Goal: Task Accomplishment & Management: Manage account settings

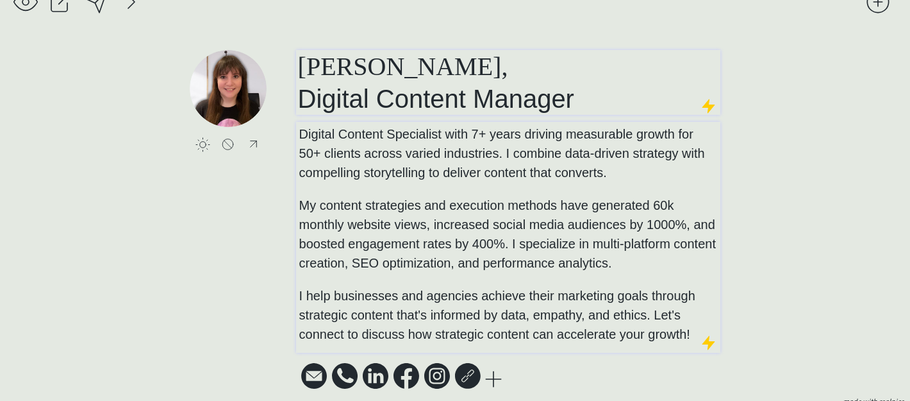
scroll to position [14, 0]
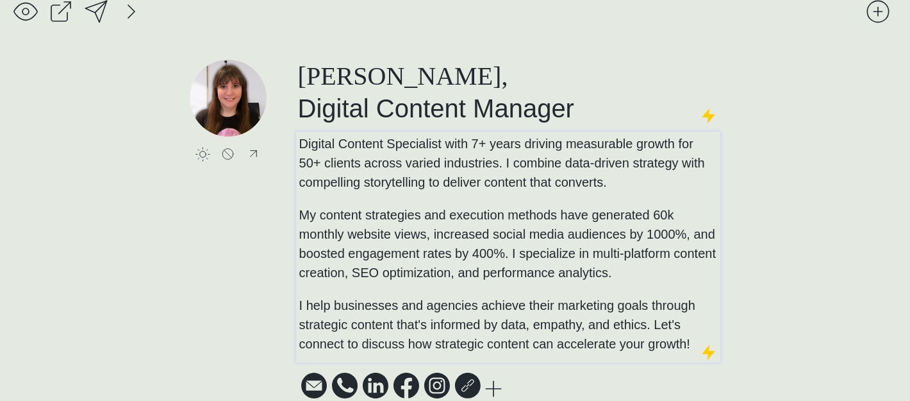
click at [497, 209] on span "My content strategies and execution methods have generated 60k monthly website …" at bounding box center [507, 244] width 417 height 72
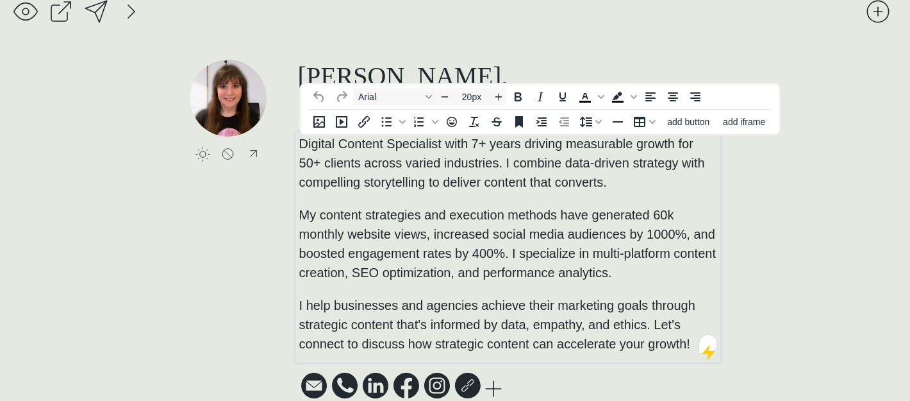
click at [590, 184] on span "Digital Content Specialist with 7+ years driving measurable growth for 50+ clie…" at bounding box center [502, 163] width 406 height 53
click at [354, 165] on span "Digital Content Specialist with 7+ years driving measurable growth for 50+ clie…" at bounding box center [502, 163] width 406 height 53
click at [359, 165] on span "Digital Content Specialist with 7+ years driving measurable growth for 50+ clie…" at bounding box center [502, 163] width 406 height 53
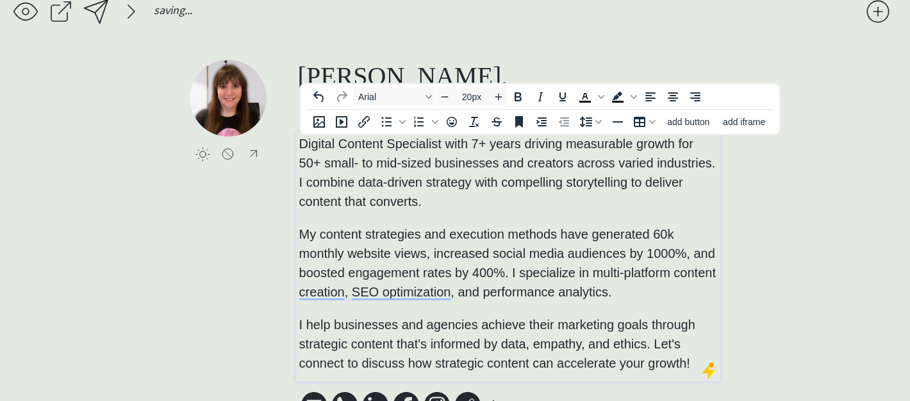
click at [572, 226] on p "Digital Content Specialist with 7+ years driving measurable growth for 50+ smal…" at bounding box center [508, 253] width 419 height 238
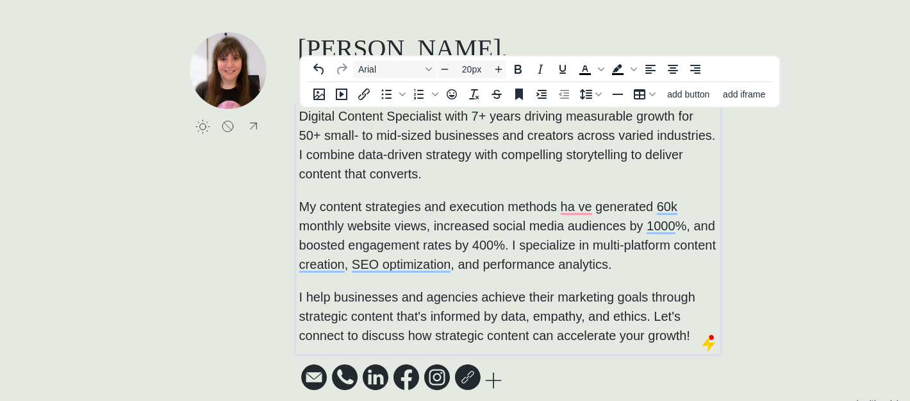
click at [638, 265] on p "Digital Content Specialist with 7+ years driving measurable growth for 50+ smal…" at bounding box center [508, 225] width 419 height 238
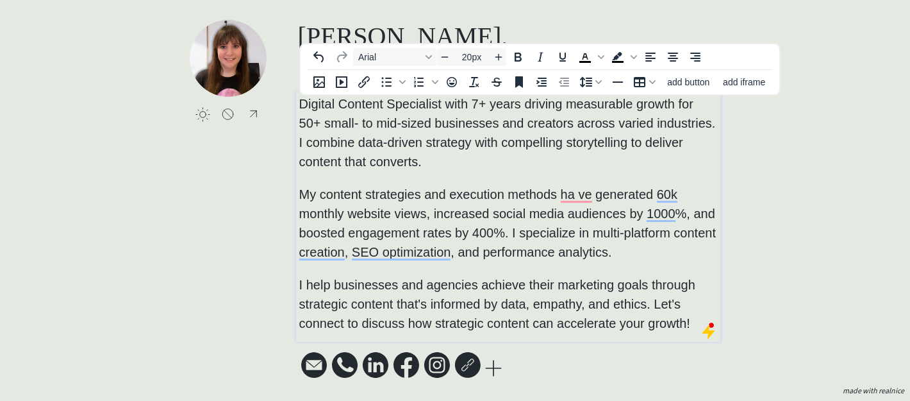
click at [620, 249] on p "Digital Content Specialist with 7+ years driving measurable growth for 50+ smal…" at bounding box center [508, 213] width 419 height 238
type input "20px"
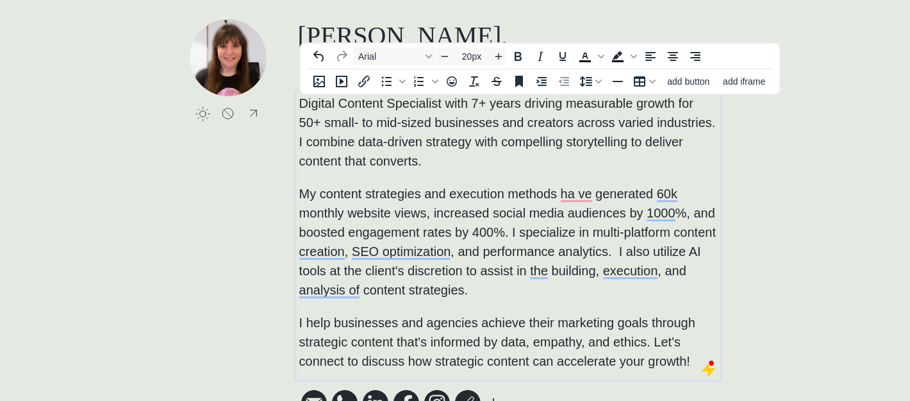
click at [619, 254] on span "My content strategies and execution methods ha ve generated 60k monthly website…" at bounding box center [507, 242] width 417 height 110
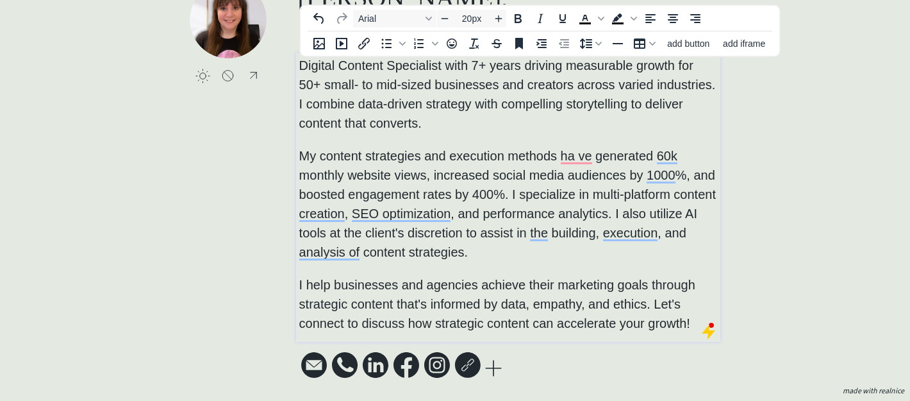
click at [695, 328] on p "Digital Content Specialist with 7+ years driving measurable growth for 50+ smal…" at bounding box center [508, 194] width 419 height 277
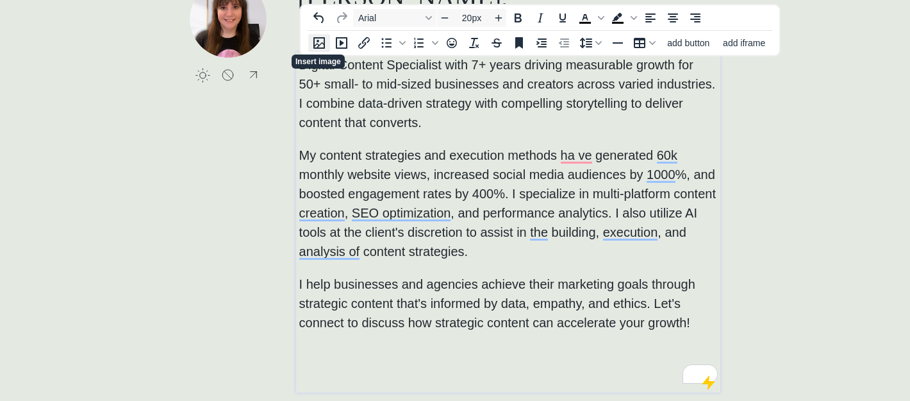
click at [313, 44] on icon "Insert image" at bounding box center [319, 42] width 15 height 15
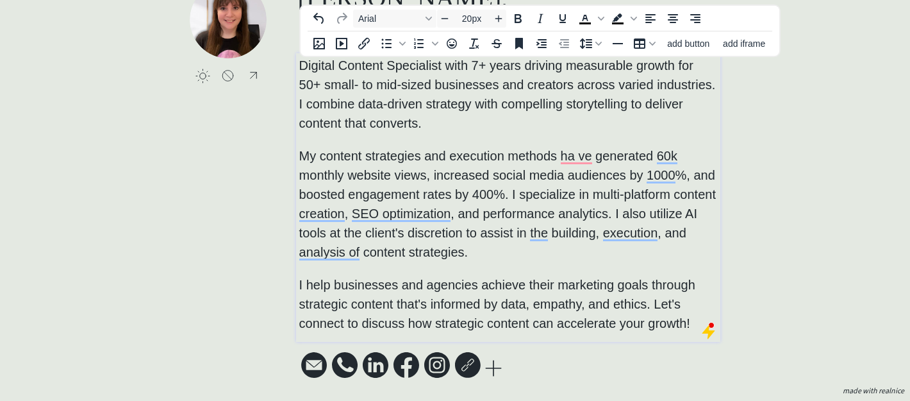
click at [542, 353] on div "[PERSON_NAME], Digital Content Manager Digital Content Specialist with 7+ years…" at bounding box center [508, 181] width 424 height 400
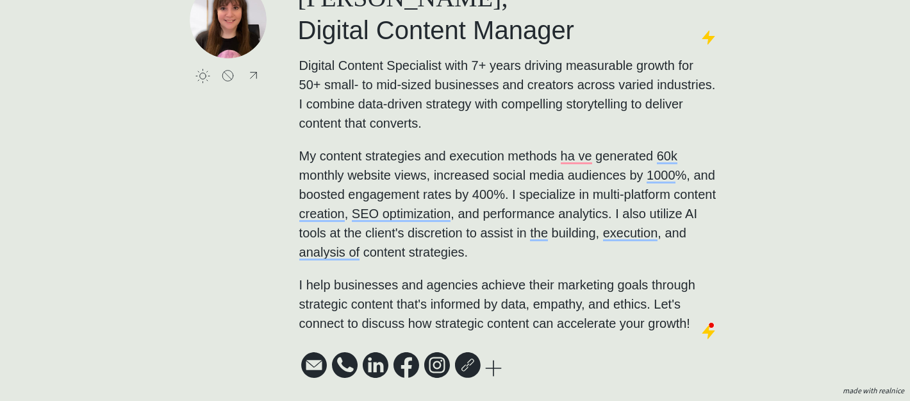
scroll to position [0, 0]
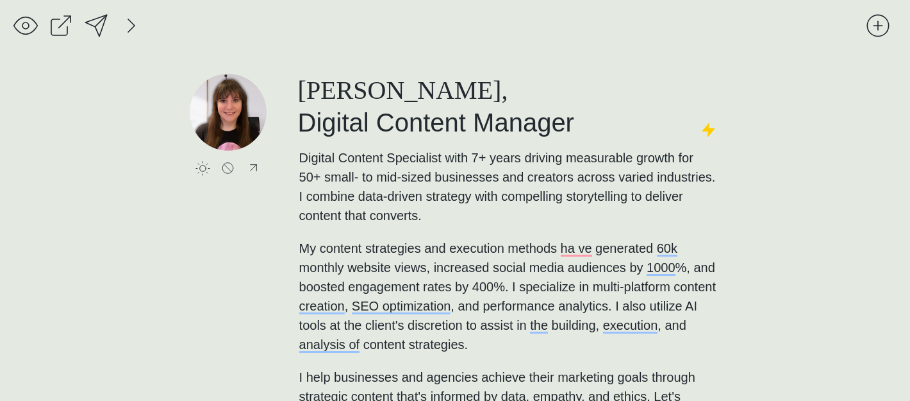
click at [94, 13] on div at bounding box center [96, 26] width 26 height 26
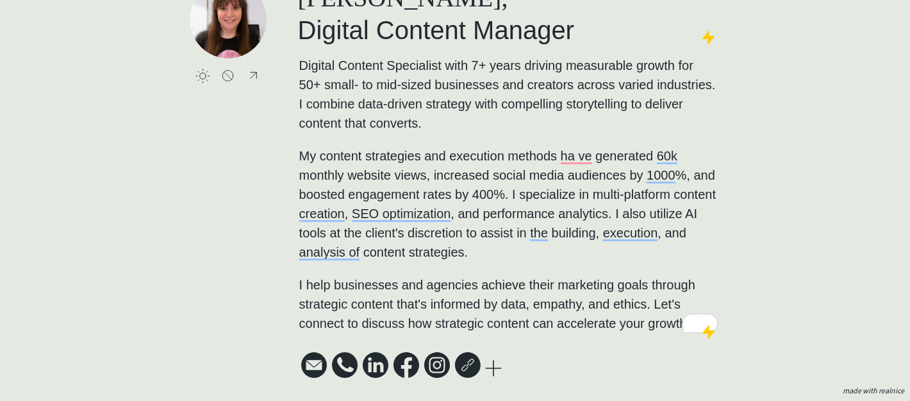
click at [408, 363] on icon at bounding box center [407, 365] width 26 height 26
select select ""facebook0""
type input "[URL][DOMAIN_NAME]"
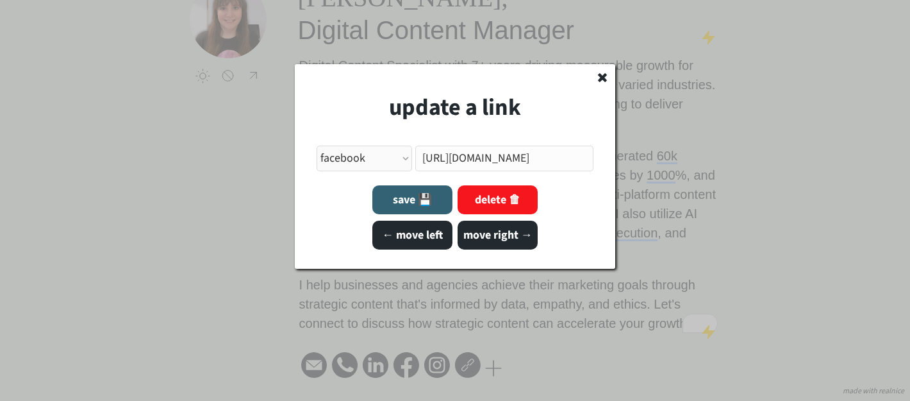
click at [479, 199] on button "delete 🗑" at bounding box center [498, 199] width 80 height 29
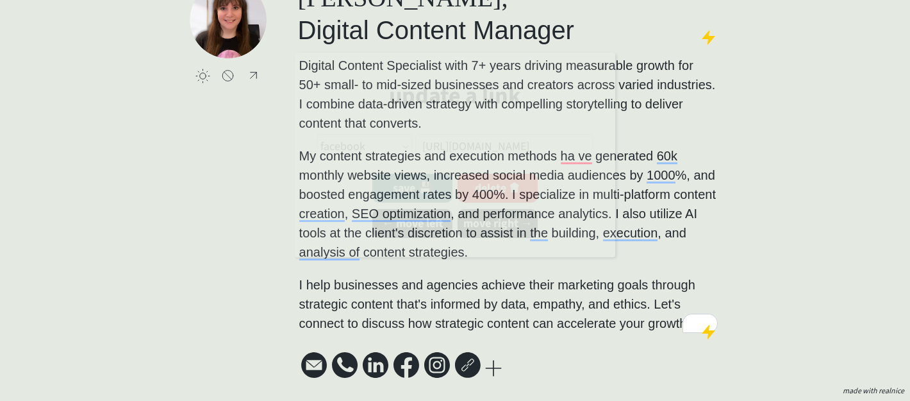
select select ""PLACEHOLDER_1427118222253""
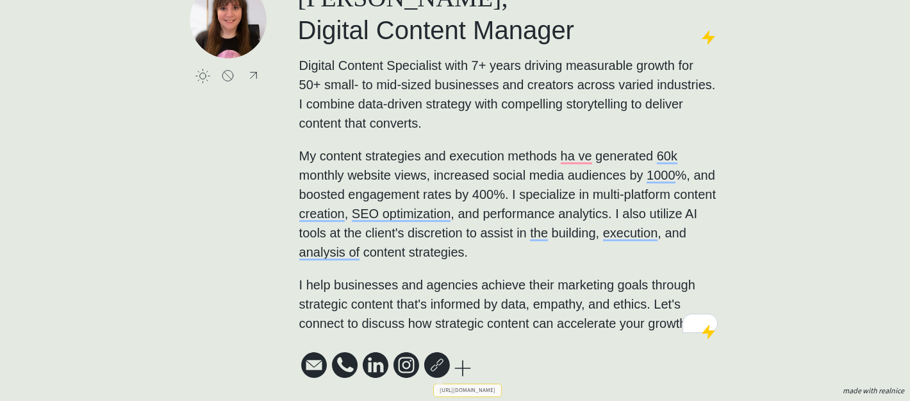
click at [411, 361] on icon at bounding box center [407, 365] width 26 height 26
select select ""instagram""
type input "[URL][DOMAIN_NAME]"
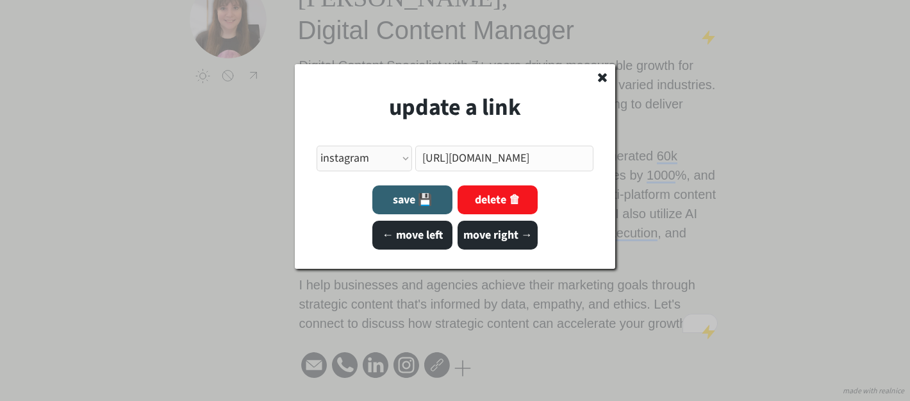
click at [483, 199] on button "delete 🗑" at bounding box center [498, 199] width 80 height 29
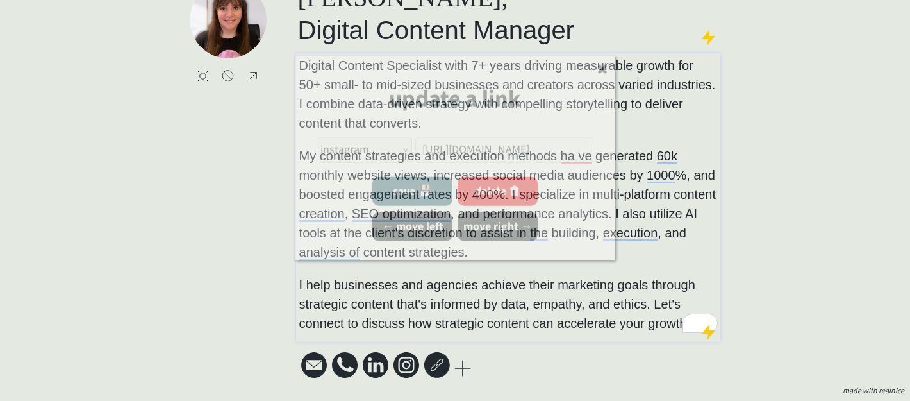
select select ""PLACEHOLDER_1427118222253""
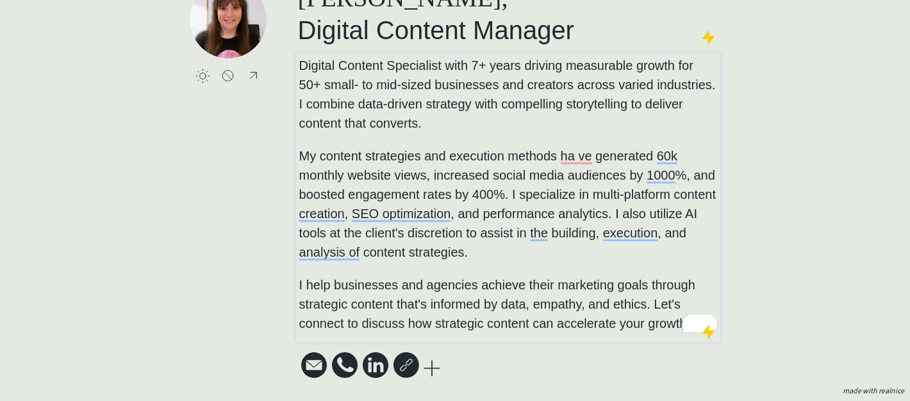
scroll to position [0, 0]
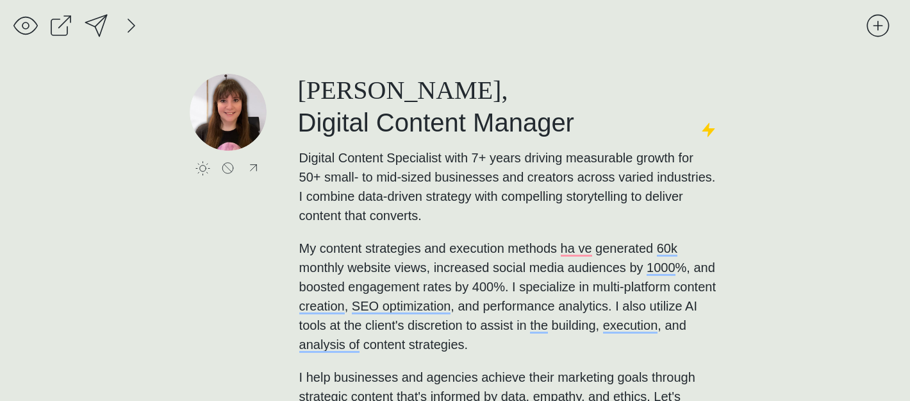
click at [96, 19] on div at bounding box center [96, 26] width 26 height 26
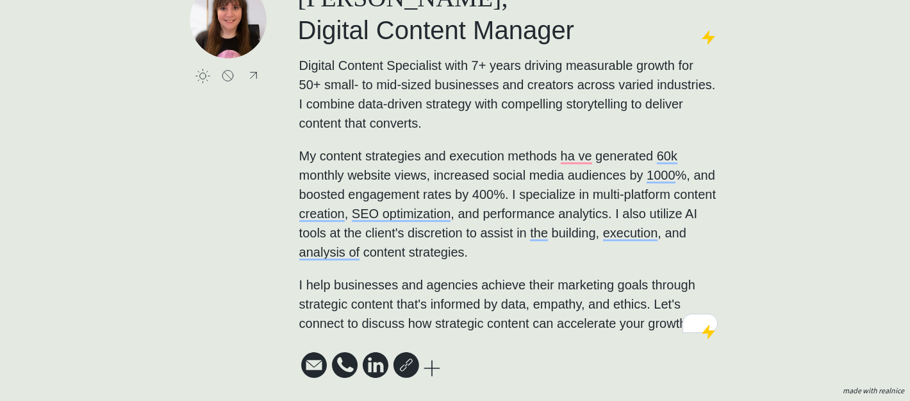
click at [432, 378] on div at bounding box center [432, 368] width 26 height 26
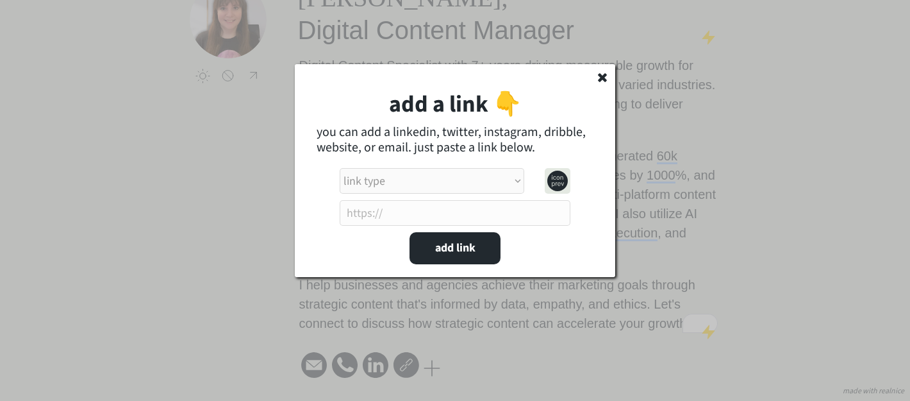
click at [435, 192] on select "link type apple music apple podcasts beehiiv behance bluesky calendar discord d…" at bounding box center [432, 181] width 185 height 26
select select ""other_website""
click at [340, 168] on select "link type apple music apple podcasts beehiiv behance bluesky calendar discord d…" at bounding box center [432, 181] width 185 height 26
click at [434, 215] on input "input" at bounding box center [455, 213] width 231 height 26
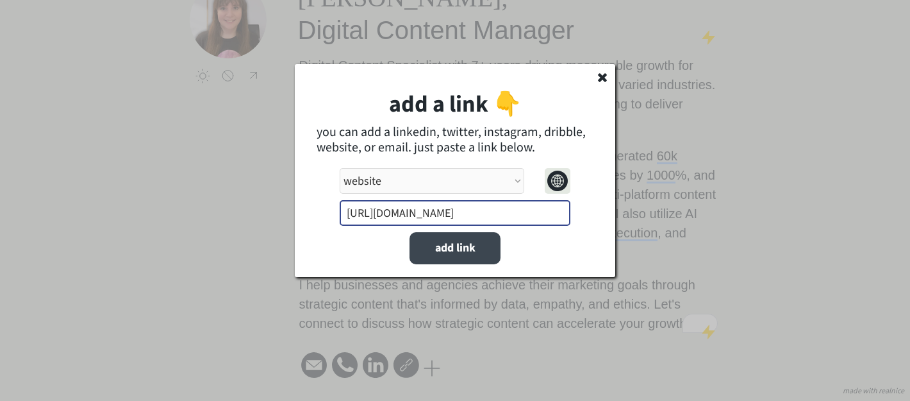
type input "[URL][DOMAIN_NAME]"
click at [460, 255] on button "add link" at bounding box center [455, 248] width 91 height 32
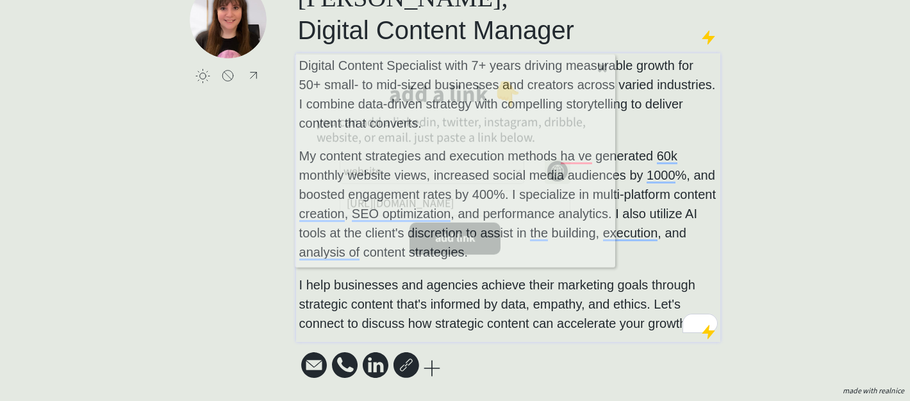
select select ""PLACEHOLDER_1427118222253""
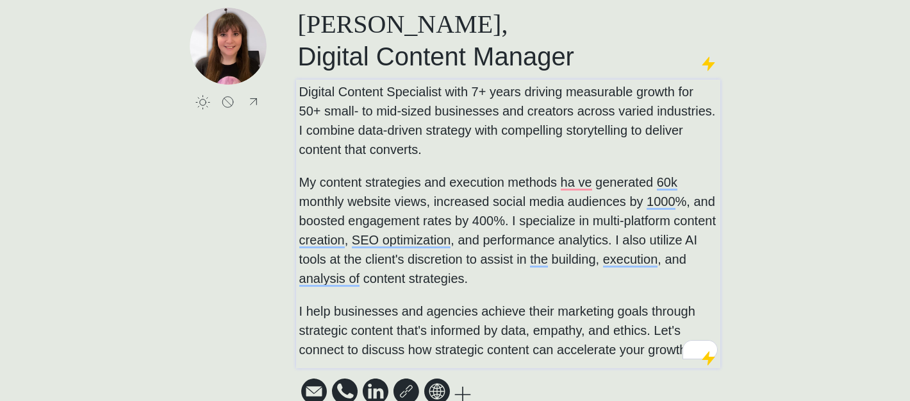
scroll to position [0, 0]
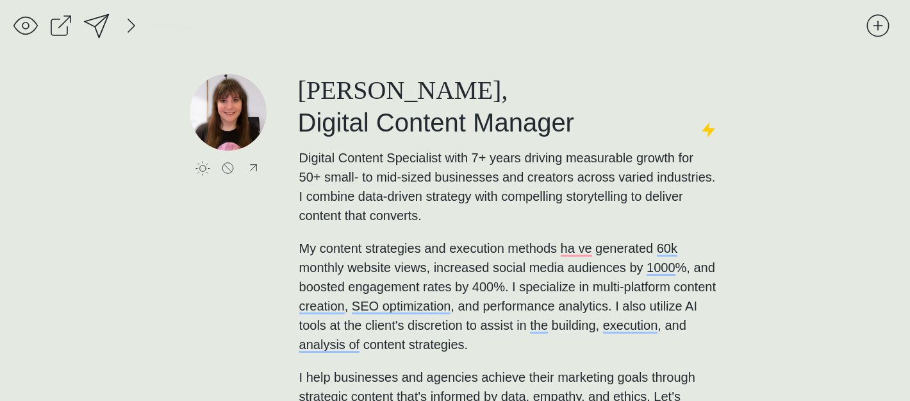
click at [97, 37] on div at bounding box center [95, 25] width 29 height 29
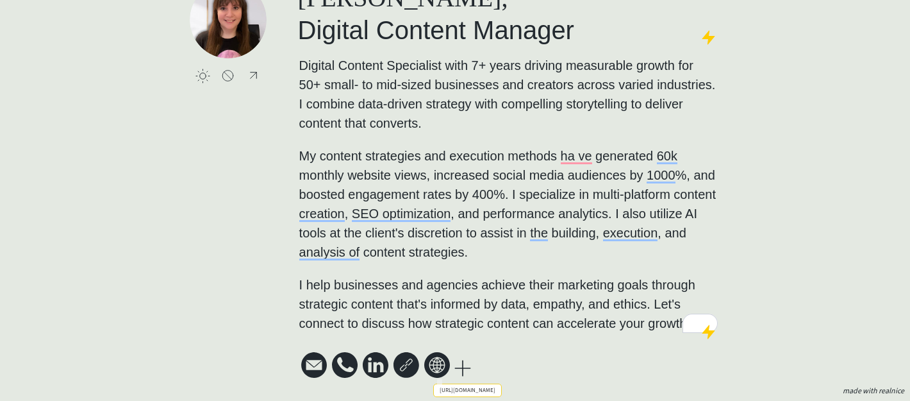
click at [449, 362] on icon at bounding box center [437, 365] width 26 height 26
select select ""other_website""
type input "[URL][DOMAIN_NAME]"
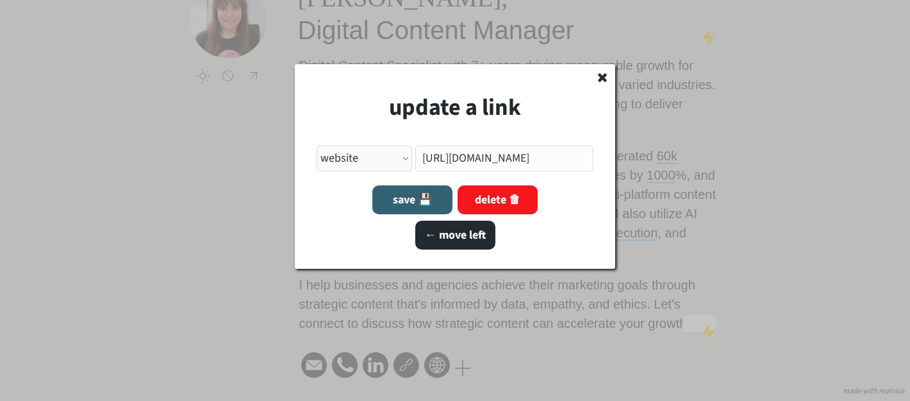
click at [508, 330] on div at bounding box center [455, 200] width 910 height 401
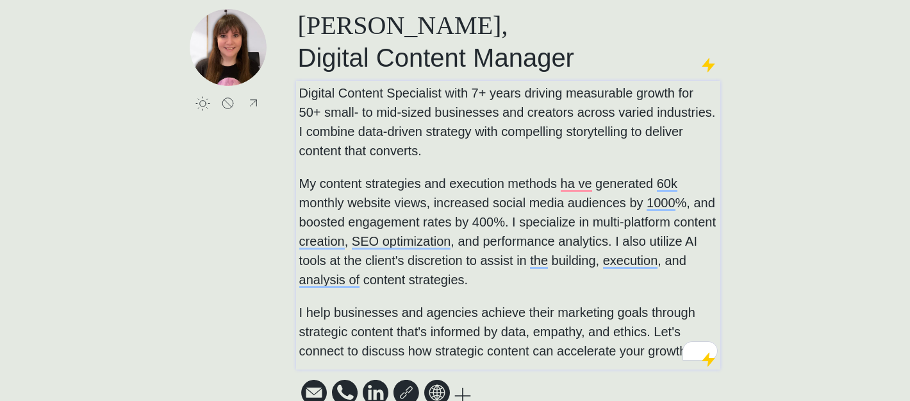
scroll to position [0, 0]
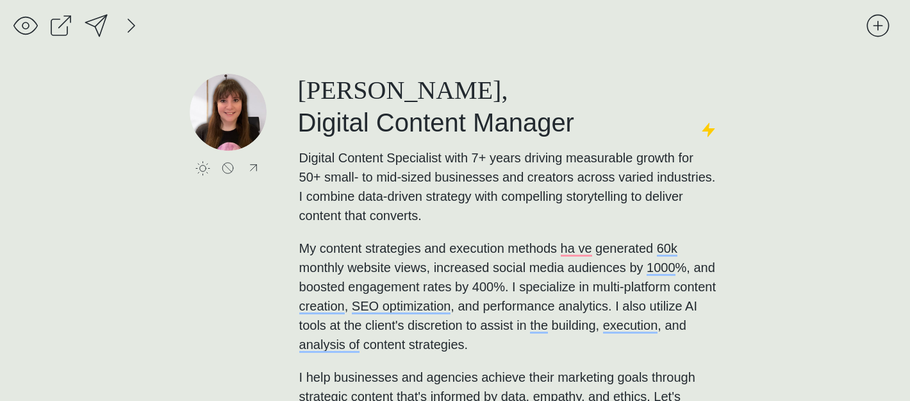
click at [96, 1] on div "saving & publishing saved & published! 👍 saving... click to upload a picture [P…" at bounding box center [455, 246] width 910 height 493
click at [97, 14] on div at bounding box center [96, 26] width 26 height 26
click at [93, 21] on div at bounding box center [96, 26] width 26 height 26
